Goal: Browse casually

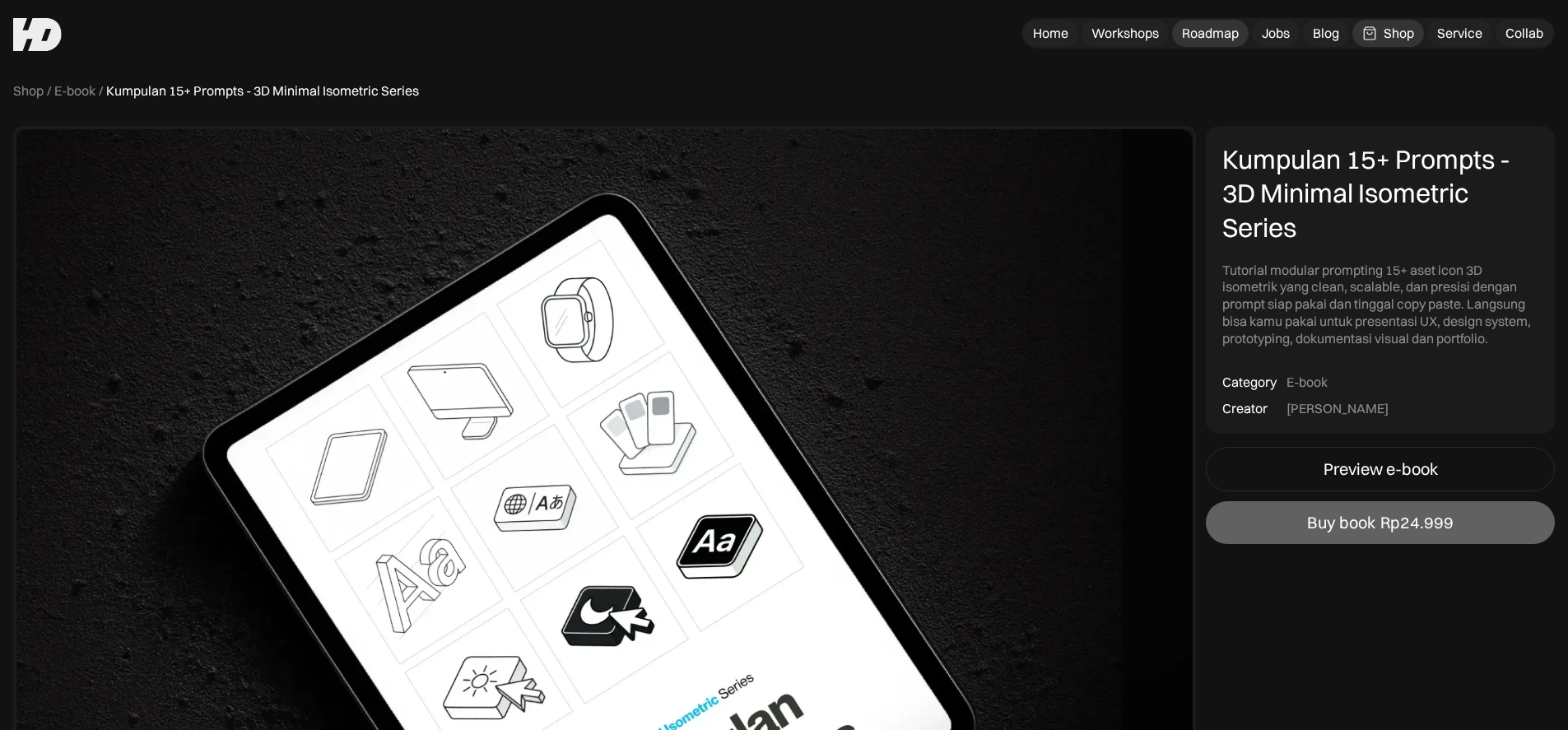
click at [1238, 41] on link "Roadmap" at bounding box center [1210, 33] width 76 height 27
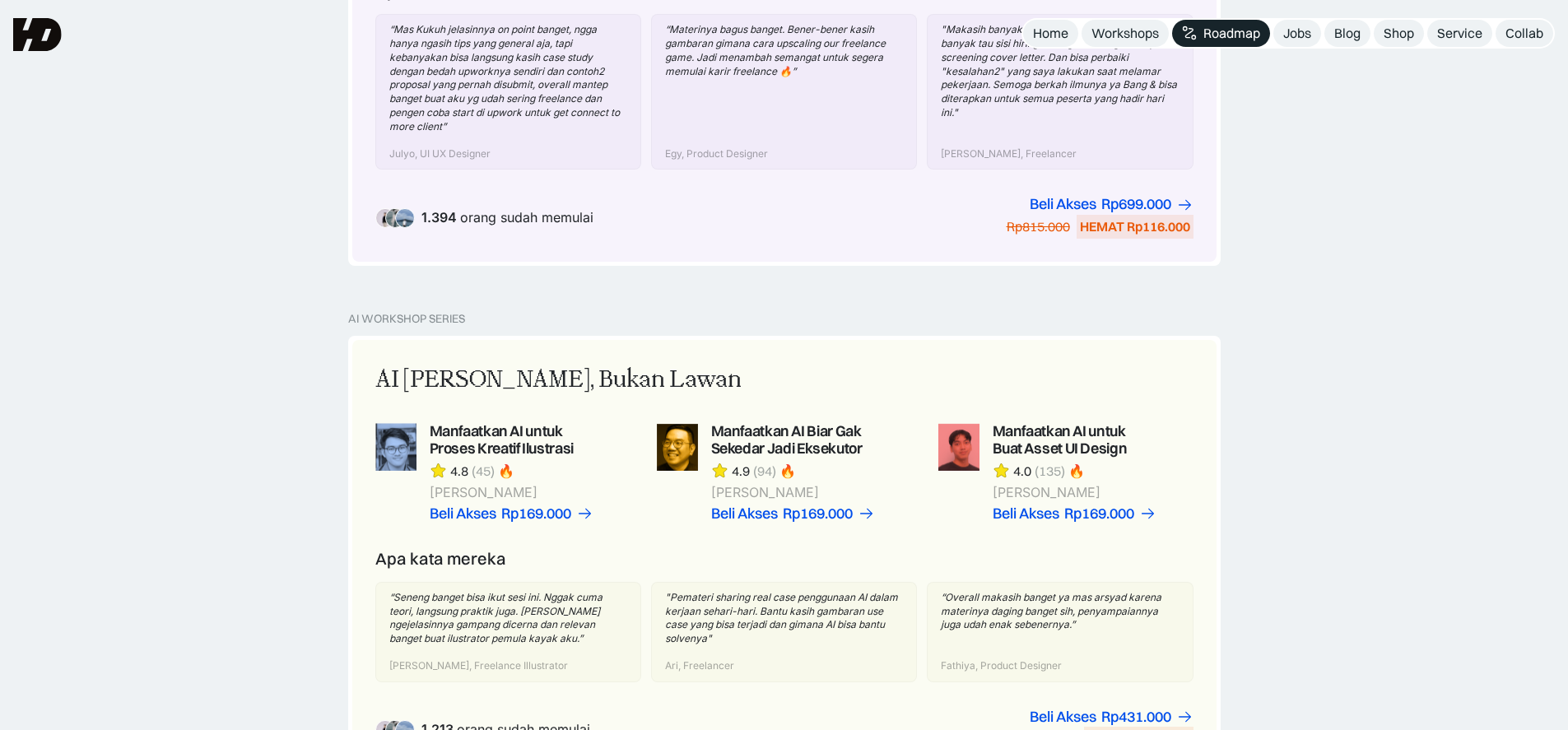
scroll to position [321, 0]
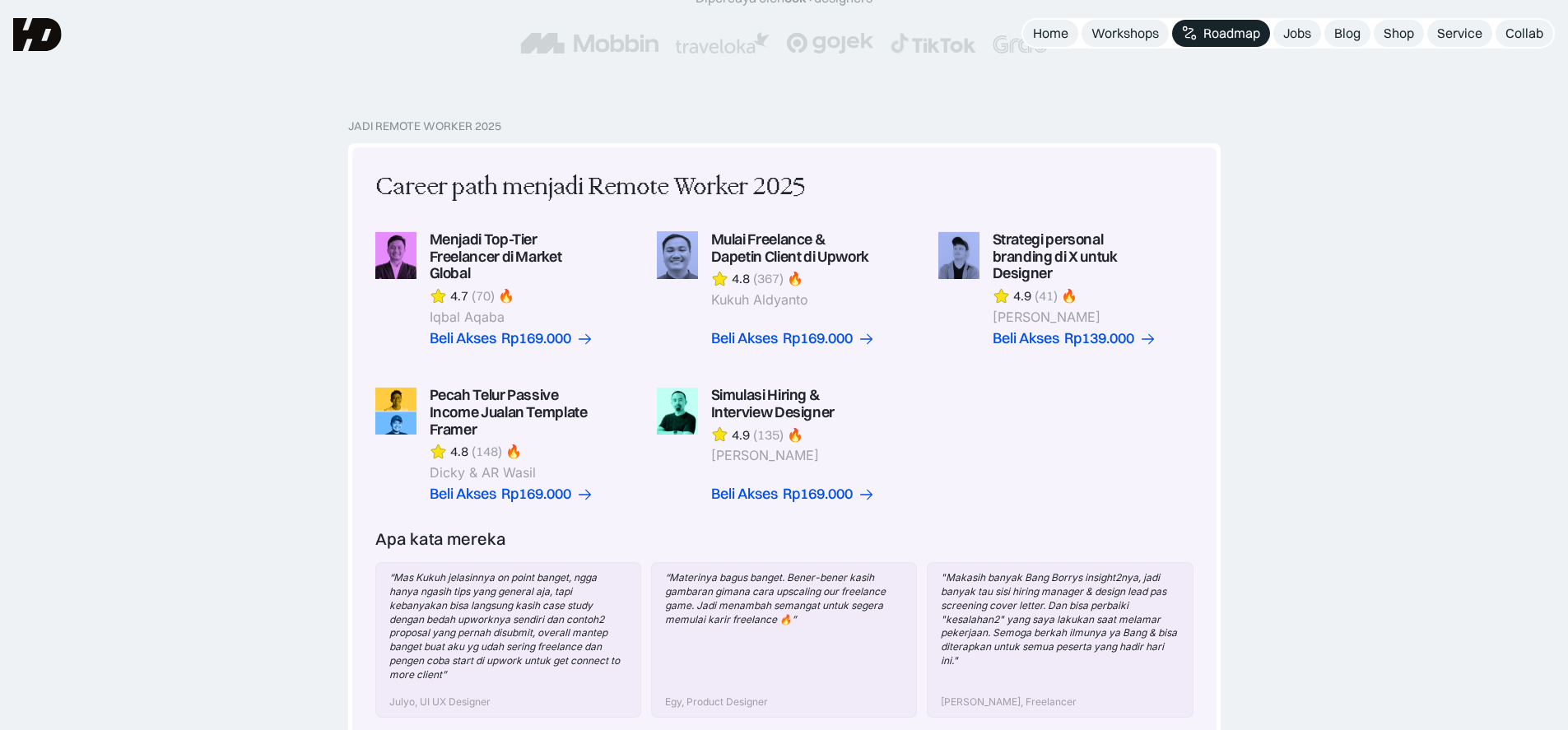
click at [42, 36] on img at bounding box center [37, 34] width 49 height 33
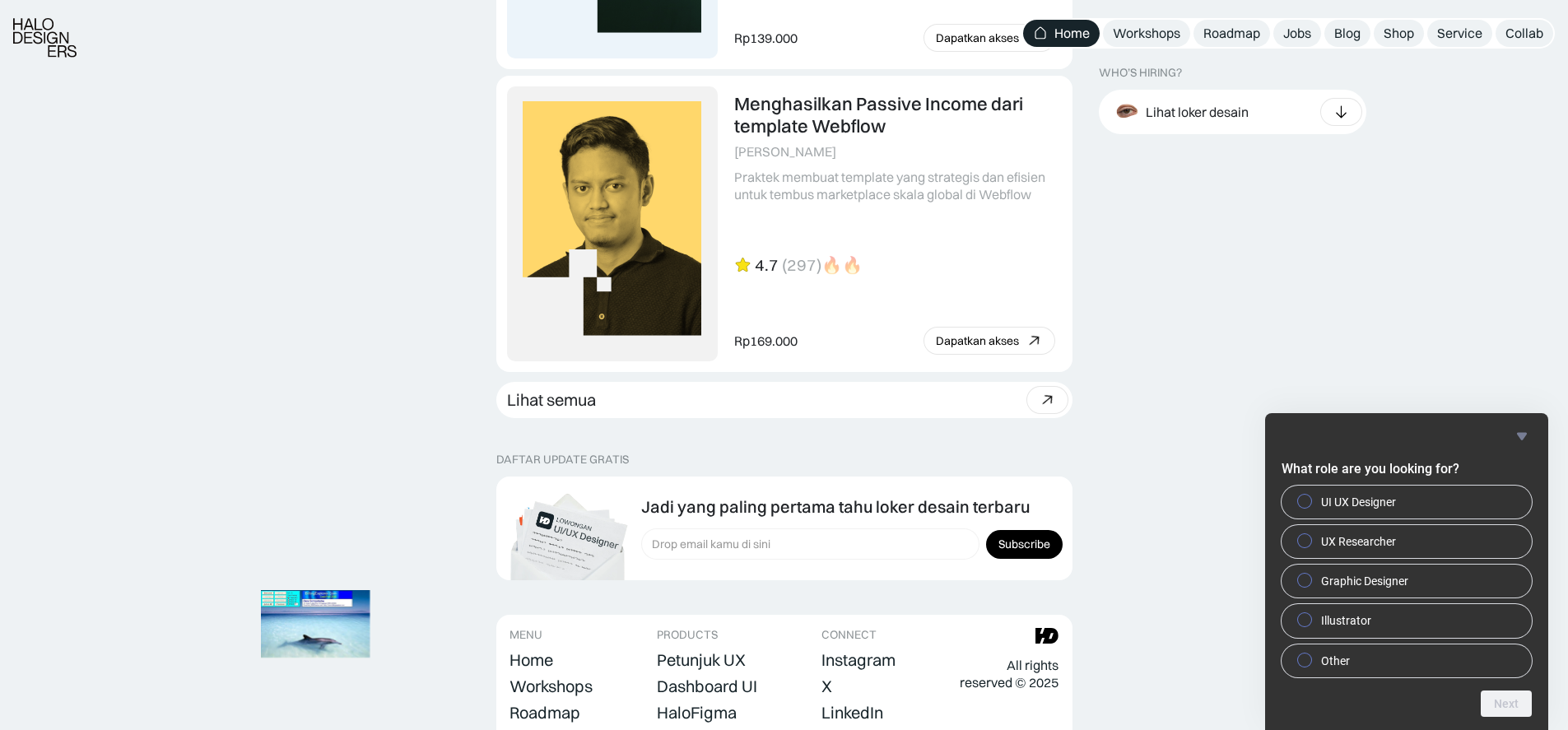
scroll to position [4602, 0]
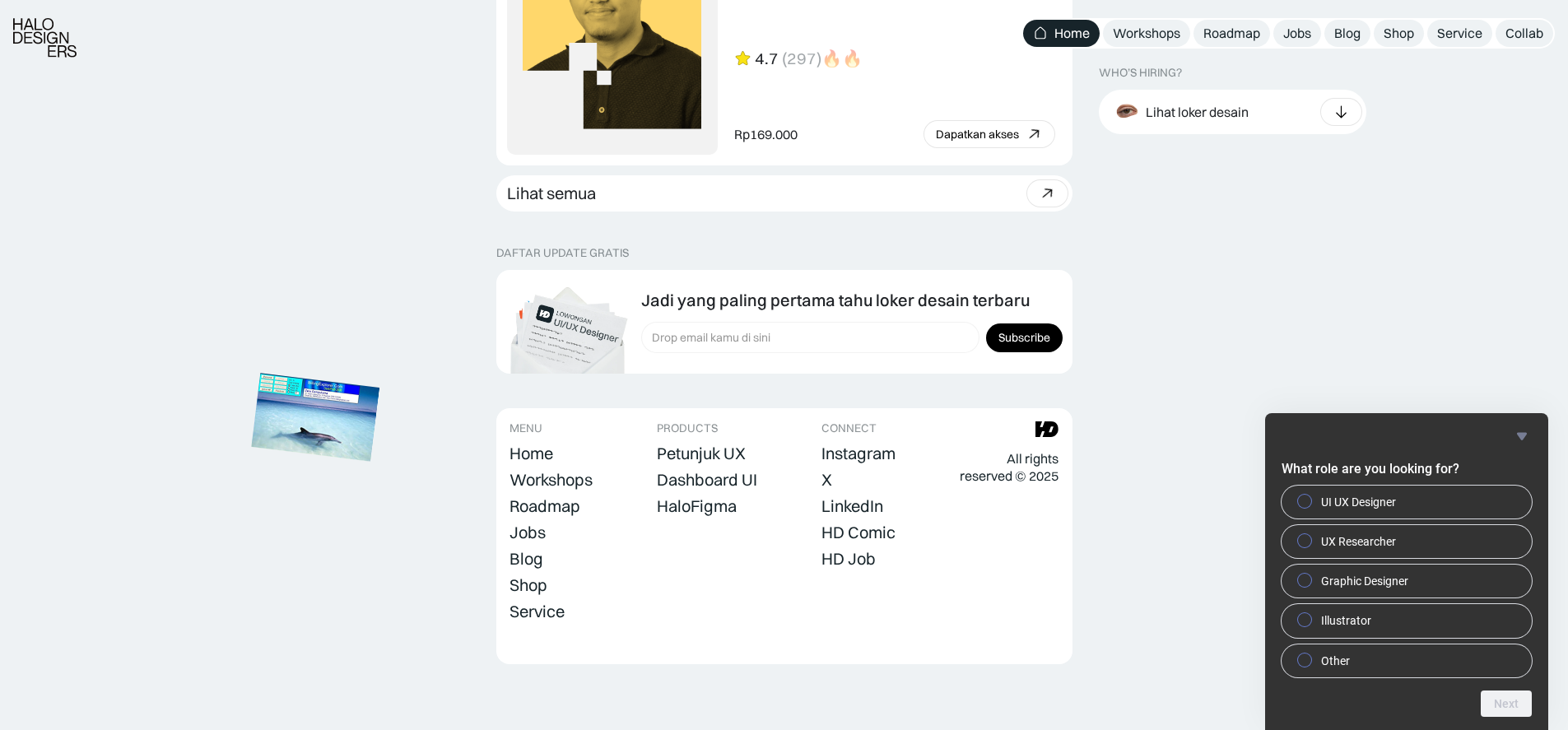
click at [326, 405] on img at bounding box center [315, 417] width 129 height 88
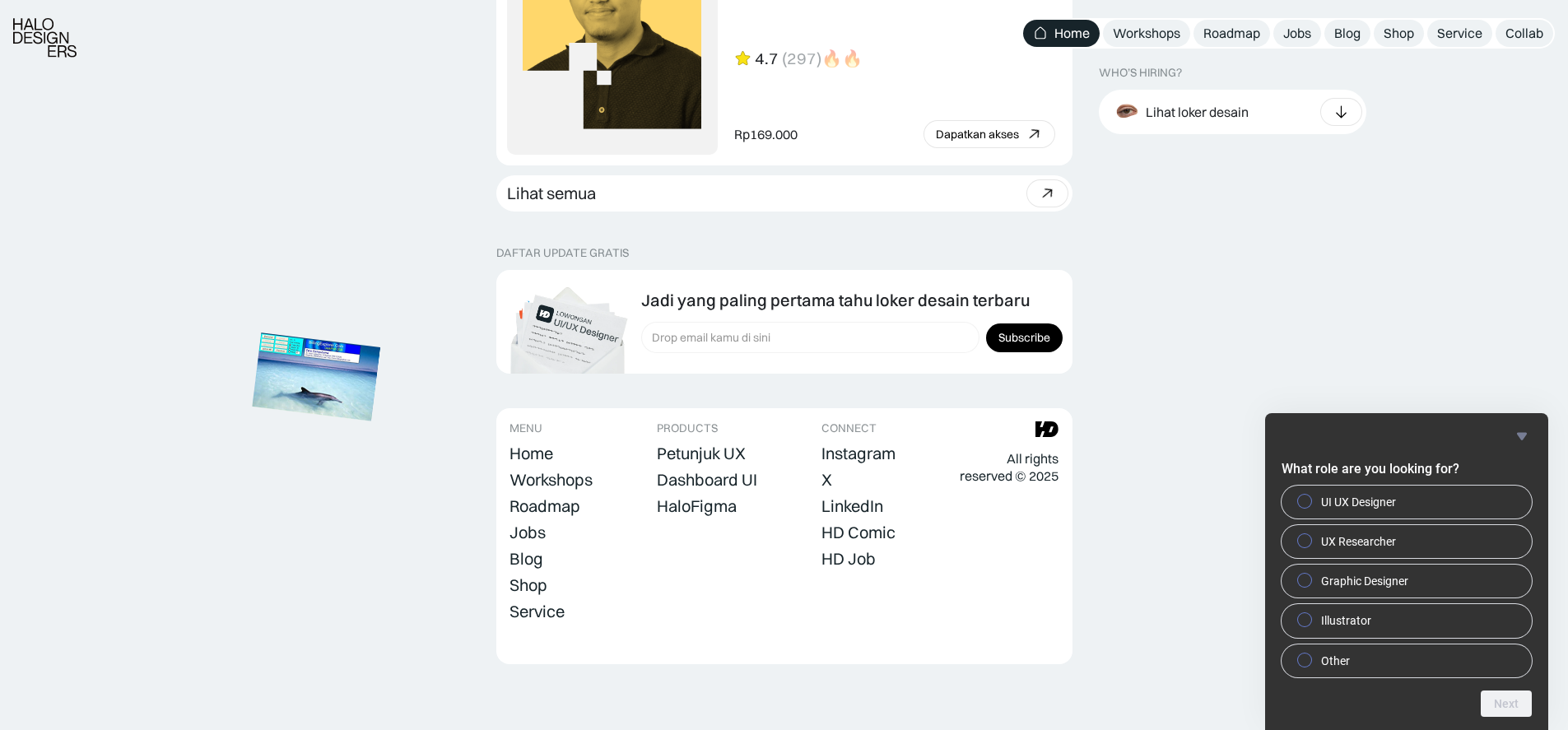
click at [337, 333] on img at bounding box center [316, 377] width 129 height 88
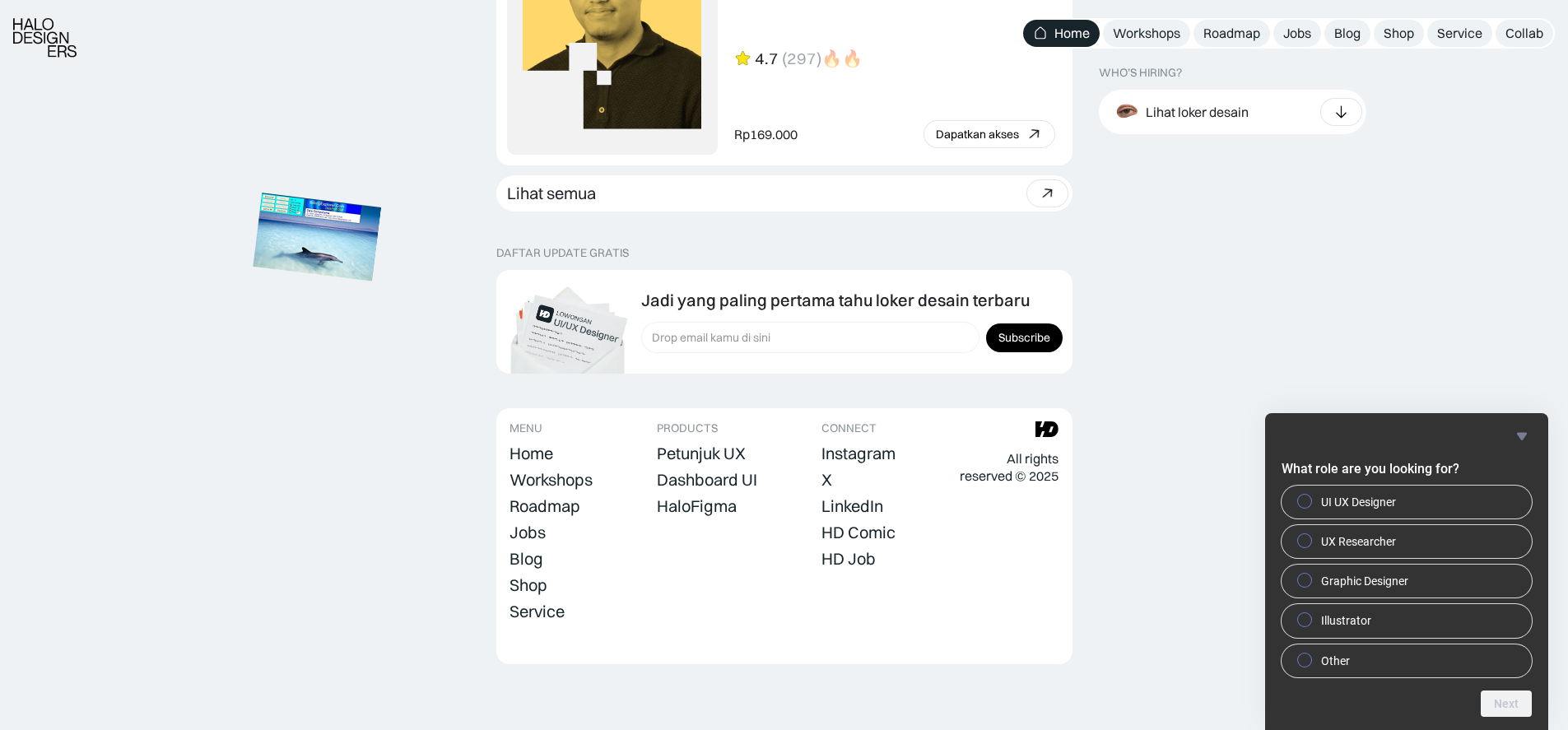
click at [362, 193] on img at bounding box center [317, 236] width 129 height 88
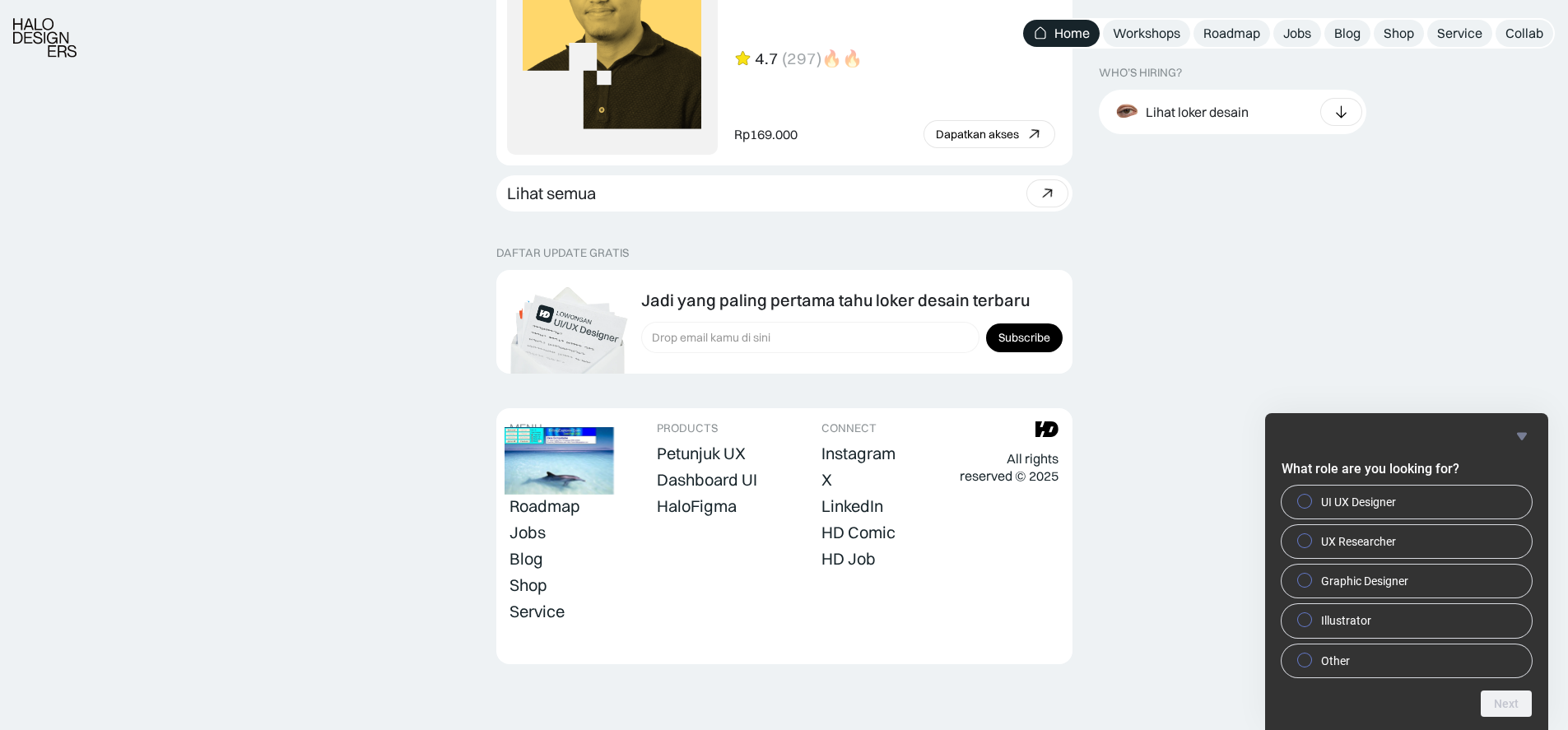
click at [634, 434] on img at bounding box center [570, 477] width 129 height 88
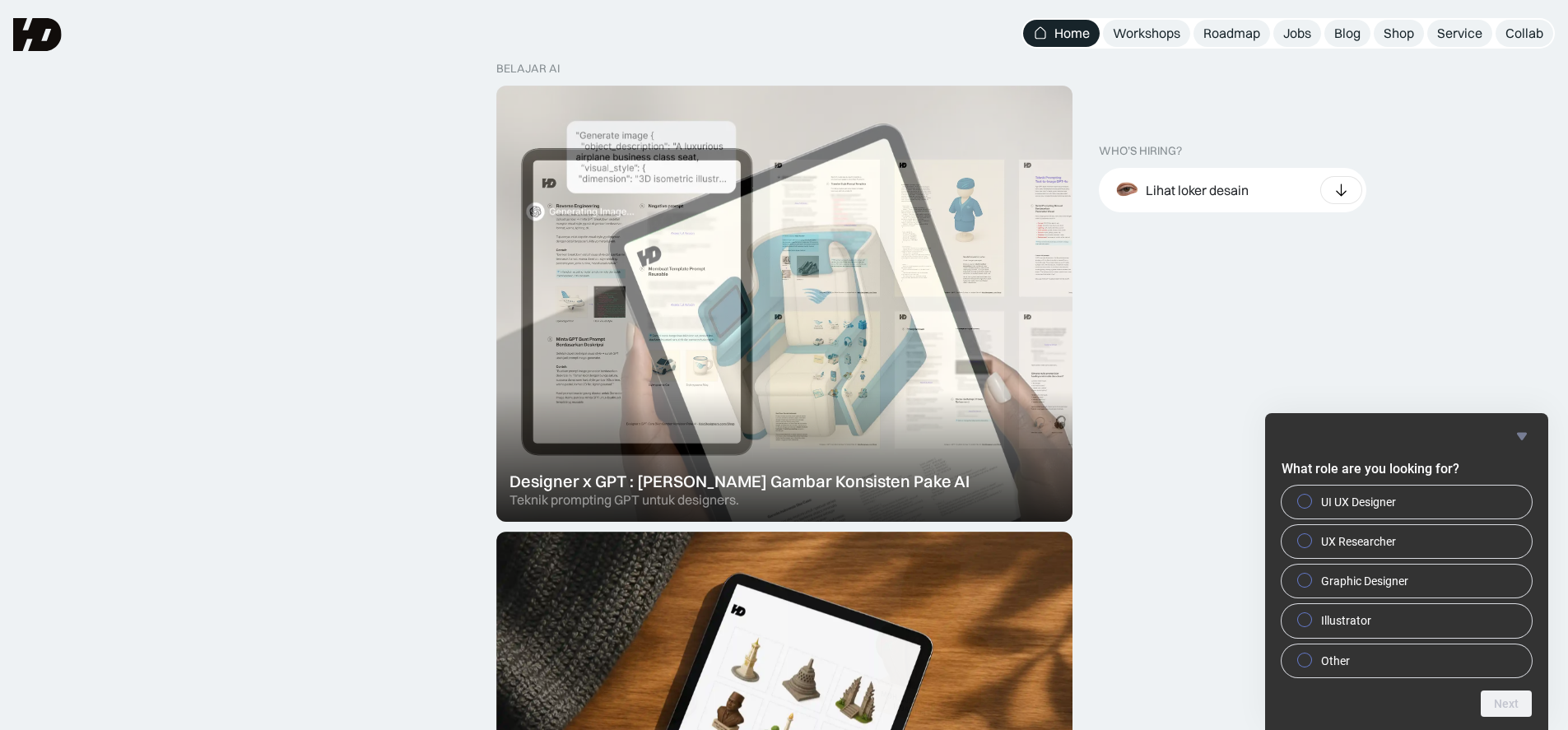
scroll to position [0, 0]
